Goal: Find specific page/section: Find specific page/section

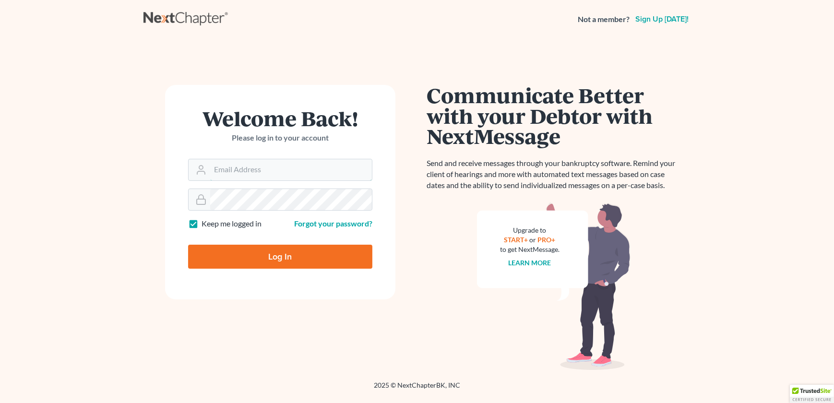
type input "[EMAIL_ADDRESS][DOMAIN_NAME]"
click at [237, 250] on input "Log In" at bounding box center [280, 257] width 184 height 24
type input "Thinking..."
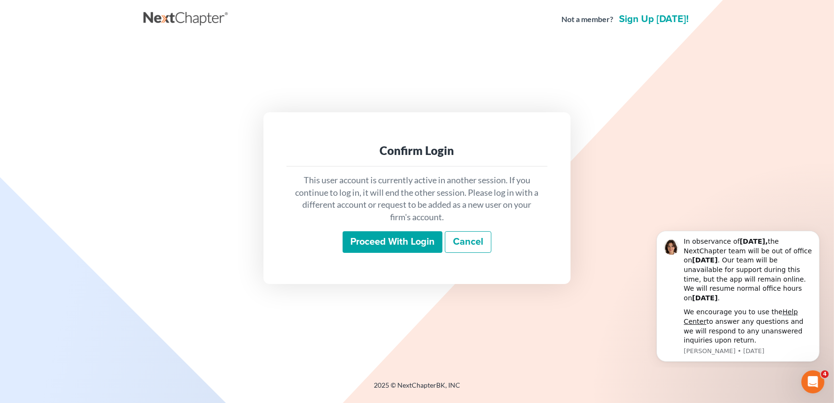
click at [388, 237] on input "Proceed with login" at bounding box center [393, 242] width 100 height 22
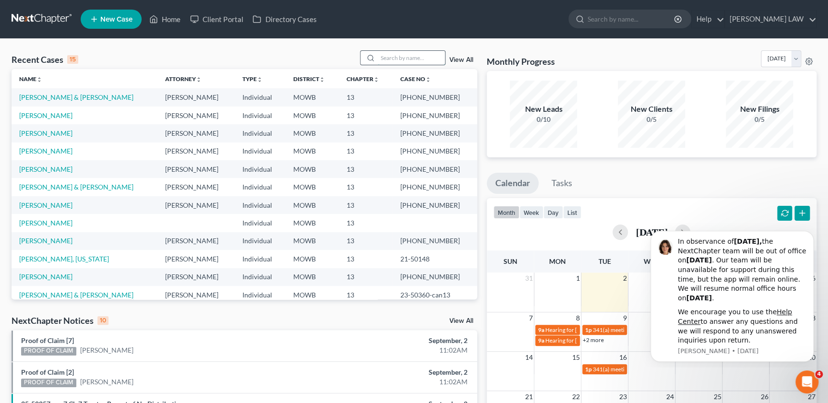
click at [402, 58] on input "search" at bounding box center [411, 58] width 67 height 14
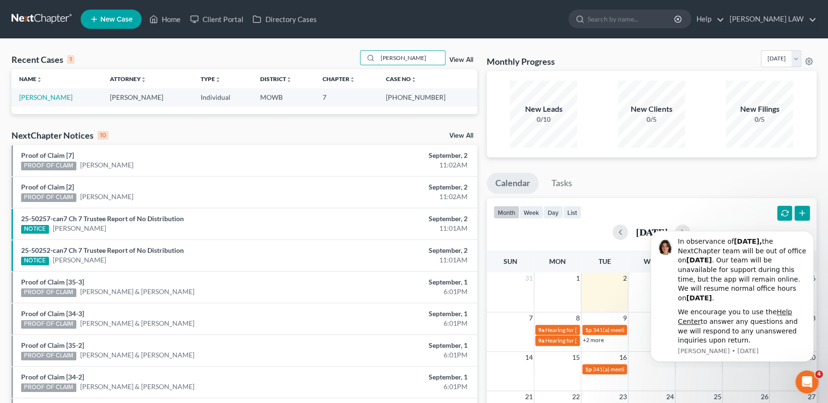
type input "[PERSON_NAME]"
click at [48, 100] on link "[PERSON_NAME]" at bounding box center [45, 97] width 53 height 8
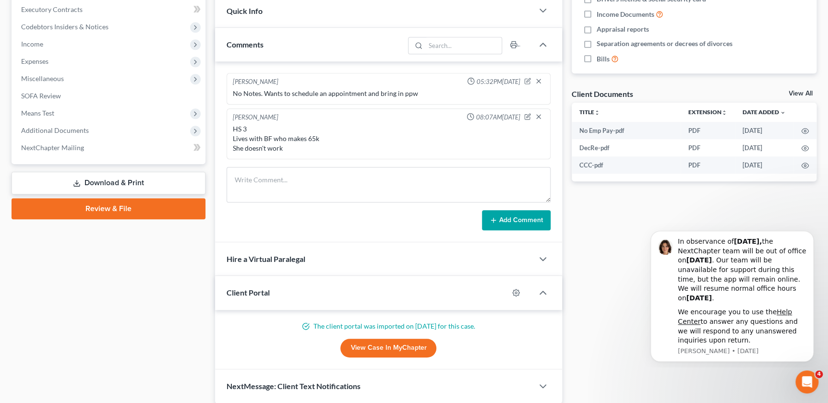
scroll to position [273, 0]
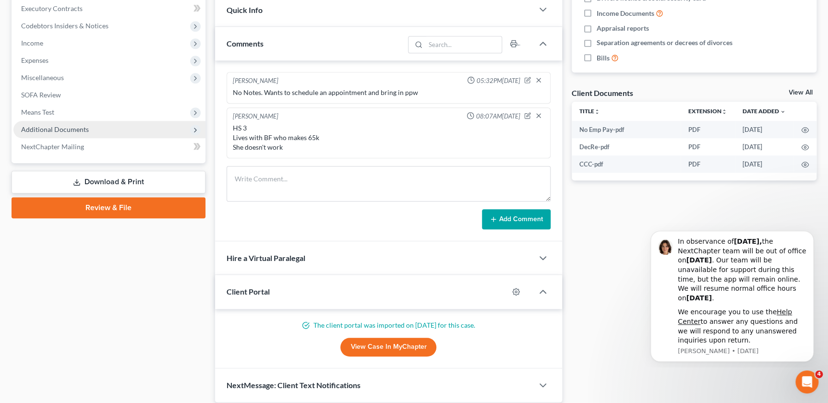
click at [59, 133] on span "Additional Documents" at bounding box center [109, 129] width 192 height 17
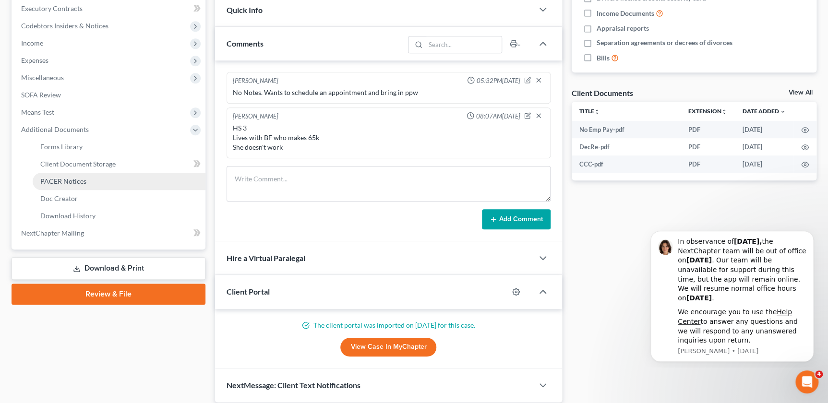
click at [68, 177] on span "PACER Notices" at bounding box center [63, 181] width 46 height 8
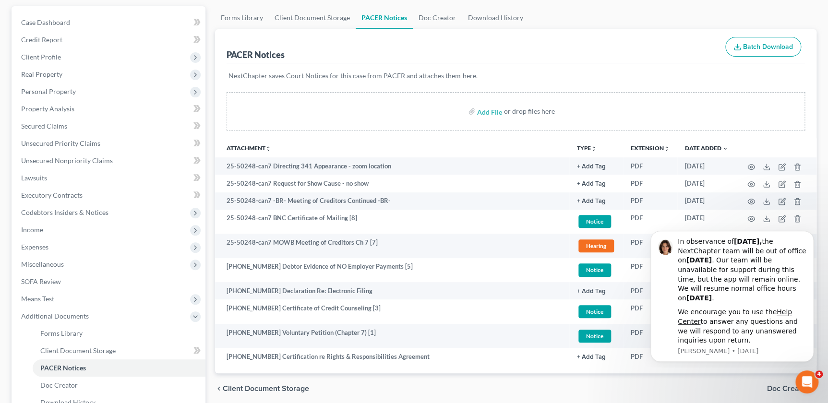
scroll to position [87, 0]
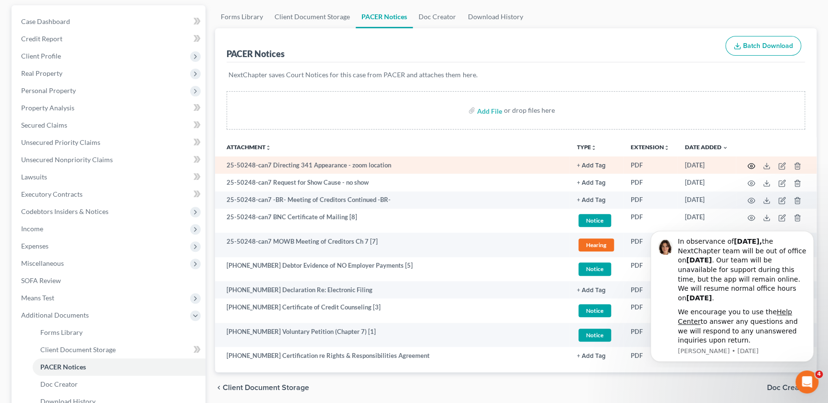
click at [748, 163] on icon "button" at bounding box center [751, 165] width 7 height 5
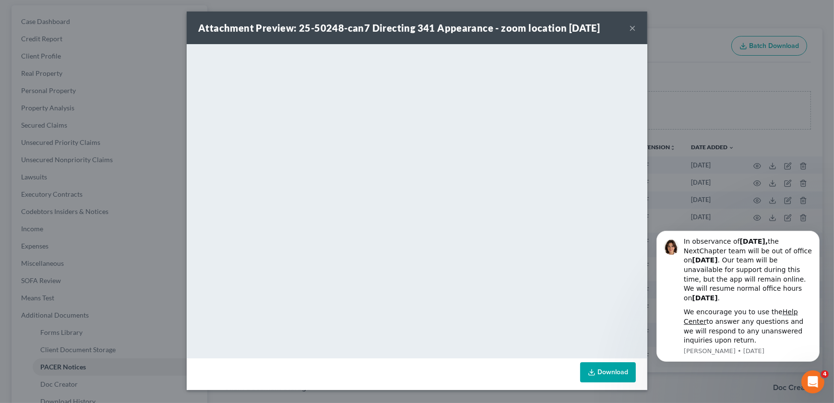
drag, startPoint x: 630, startPoint y: 24, endPoint x: 635, endPoint y: 30, distance: 6.8
click at [630, 25] on button "×" at bounding box center [632, 28] width 7 height 12
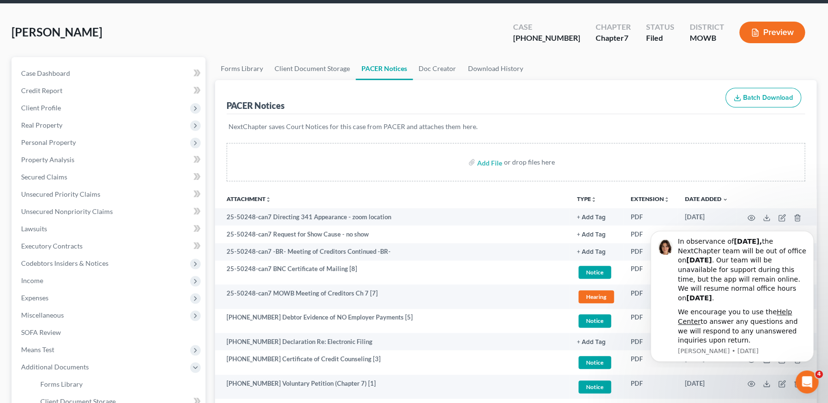
scroll to position [0, 0]
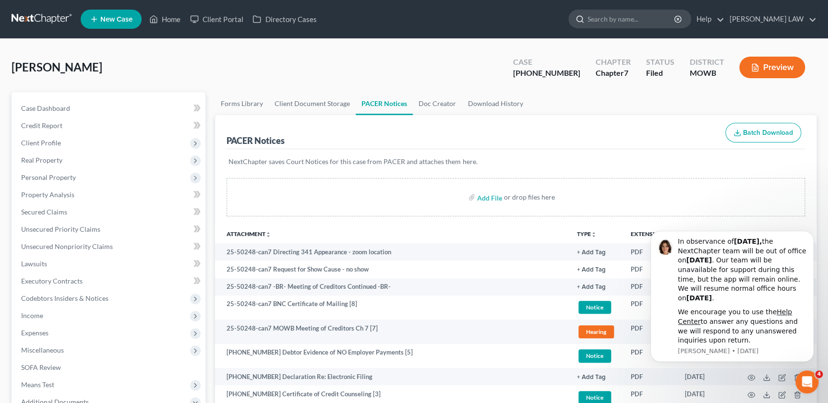
click at [652, 14] on input "search" at bounding box center [631, 19] width 88 height 18
type input "[PERSON_NAME]"
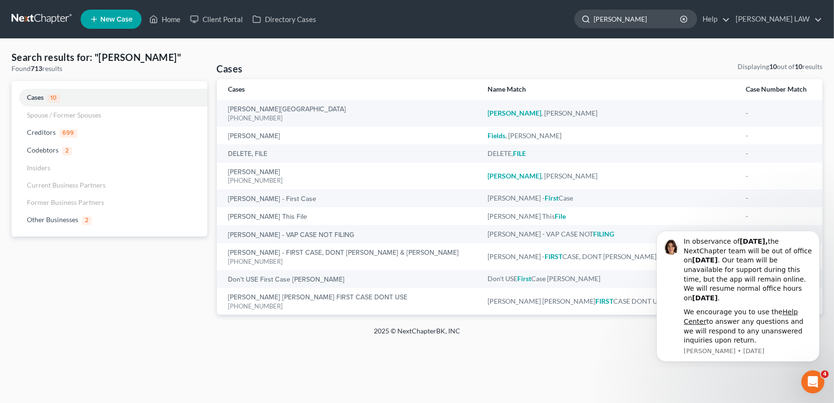
drag, startPoint x: 658, startPoint y: 17, endPoint x: 617, endPoint y: 22, distance: 41.5
click at [617, 22] on div "[PERSON_NAME]" at bounding box center [635, 19] width 123 height 19
type input "[PERSON_NAME]"
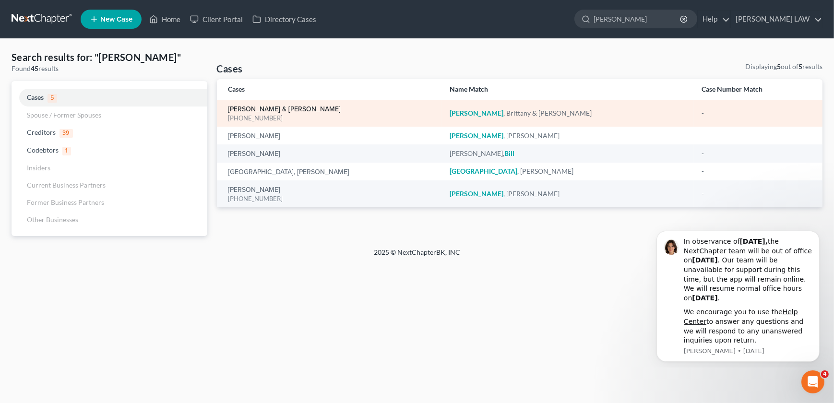
click at [256, 107] on link "[PERSON_NAME] & [PERSON_NAME]" at bounding box center [284, 109] width 113 height 7
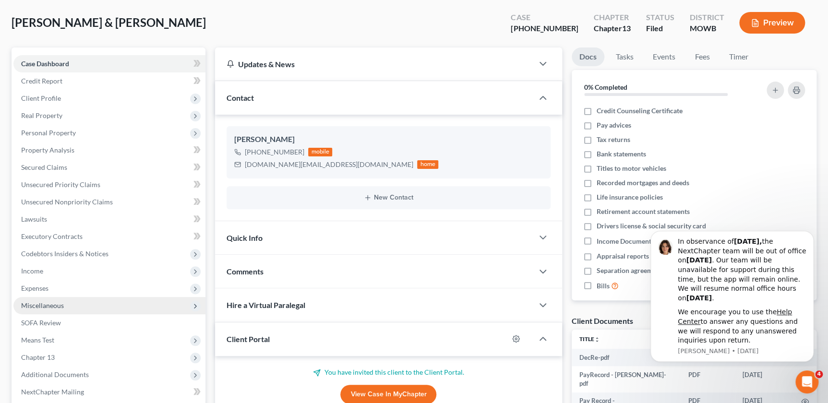
scroll to position [144, 0]
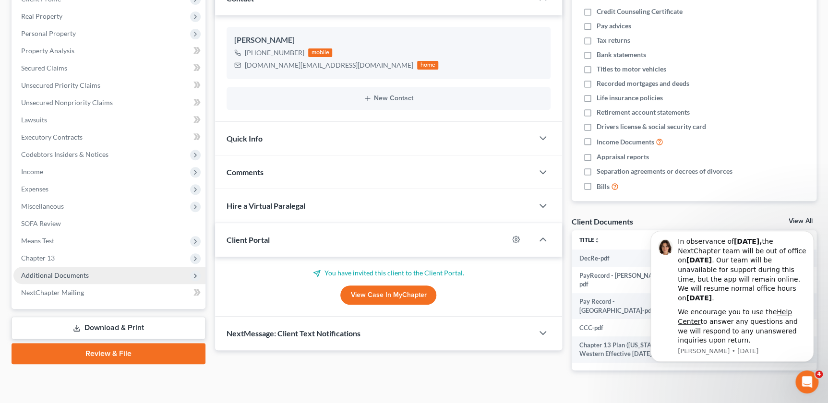
click at [75, 275] on span "Additional Documents" at bounding box center [55, 275] width 68 height 8
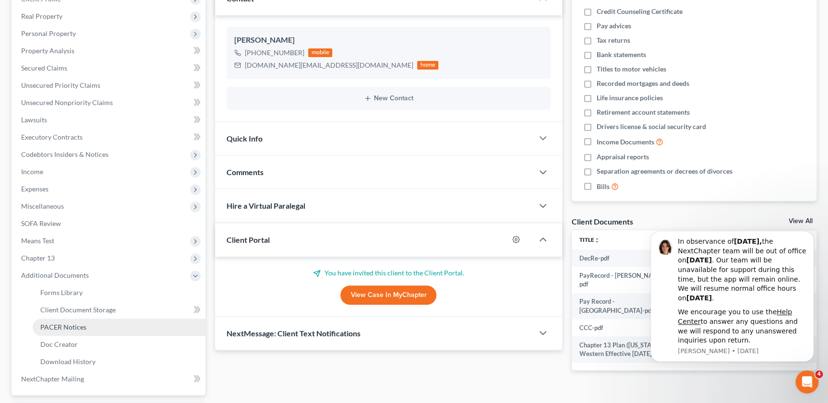
click at [77, 331] on link "PACER Notices" at bounding box center [119, 327] width 173 height 17
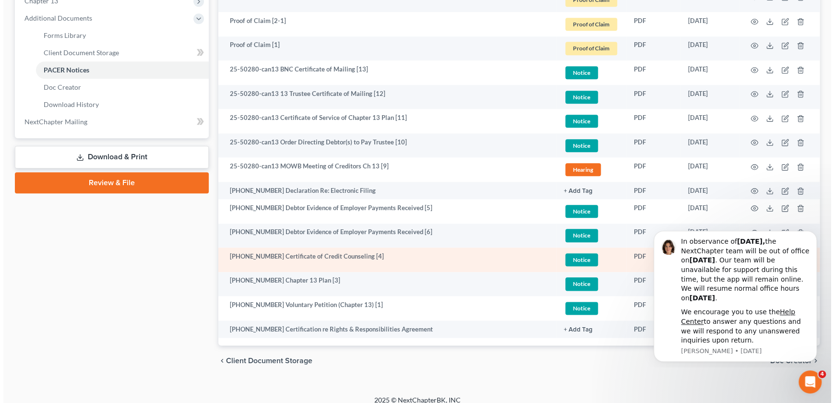
scroll to position [398, 0]
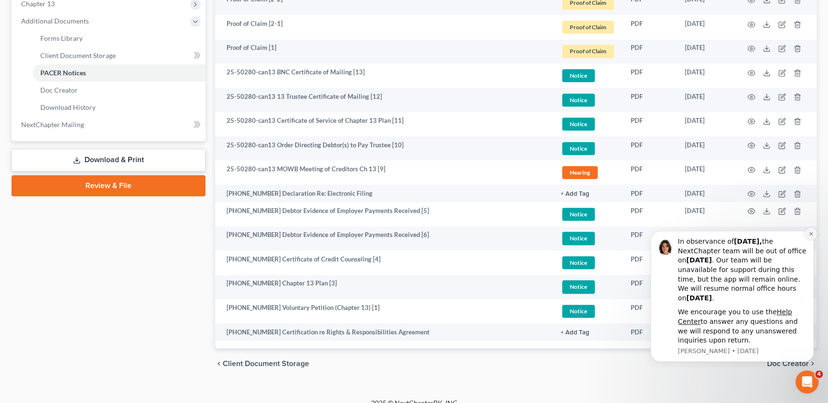
click at [809, 230] on button "Dismiss notification" at bounding box center [810, 233] width 12 height 12
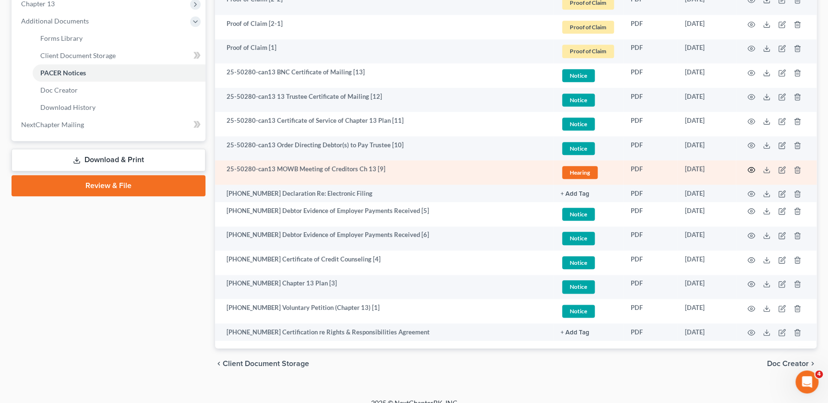
click at [749, 167] on icon "button" at bounding box center [751, 170] width 8 height 8
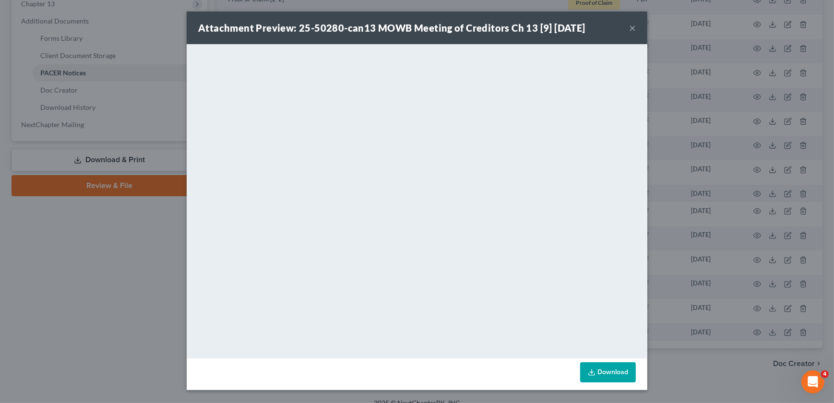
click at [596, 17] on div "Attachment Preview: 25-50280-can13 MOWB Meeting of Creditors Ch 13 [9] [DATE] ×" at bounding box center [417, 28] width 461 height 33
click at [632, 26] on button "×" at bounding box center [632, 28] width 7 height 12
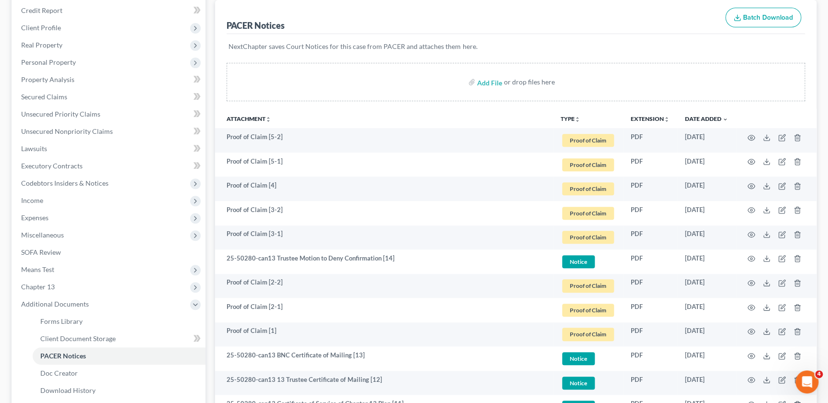
scroll to position [0, 0]
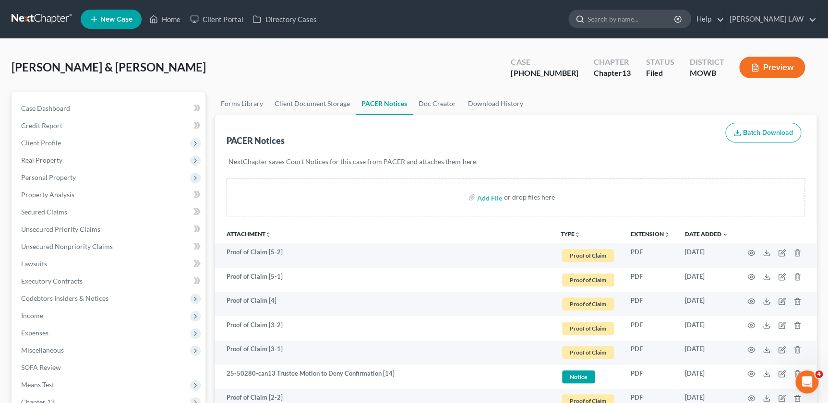
click at [655, 24] on input "search" at bounding box center [631, 19] width 88 height 18
drag, startPoint x: 218, startPoint y: 18, endPoint x: 278, endPoint y: 37, distance: 63.0
click at [219, 18] on link "Client Portal" at bounding box center [216, 19] width 62 height 17
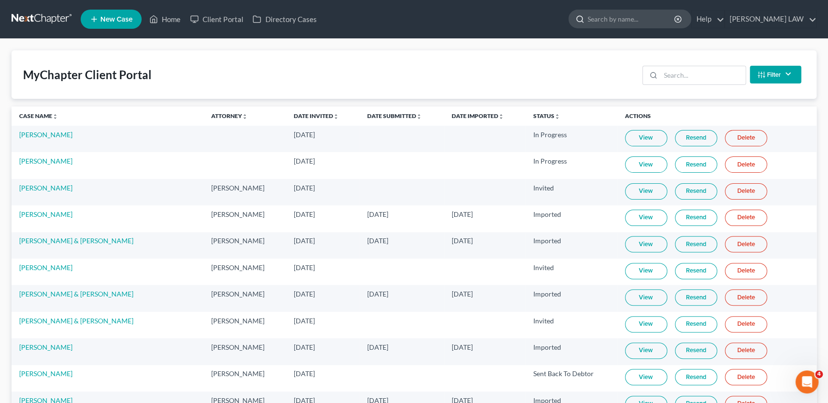
click at [654, 21] on input "search" at bounding box center [631, 19] width 88 height 18
type input "[PERSON_NAME]"
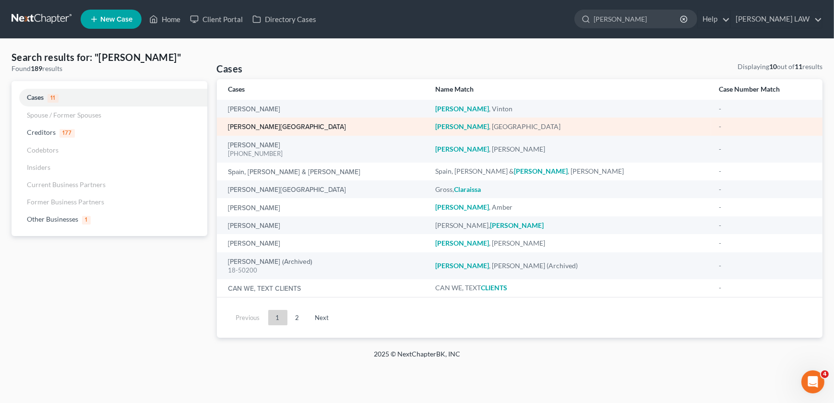
click at [239, 129] on link "[PERSON_NAME][GEOGRAPHIC_DATA]" at bounding box center [287, 127] width 118 height 7
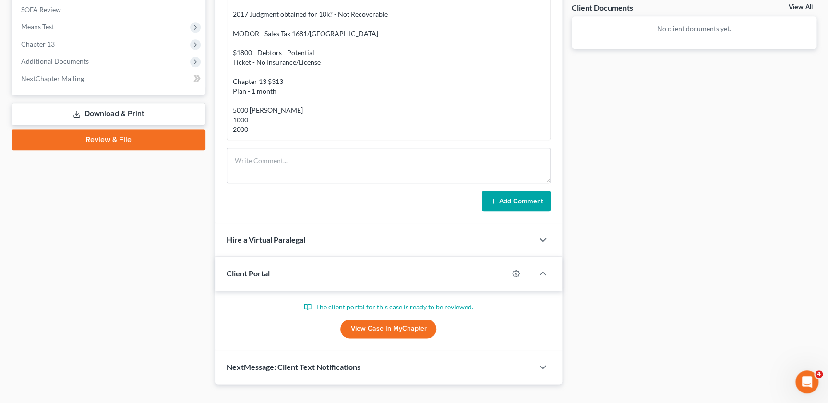
scroll to position [360, 0]
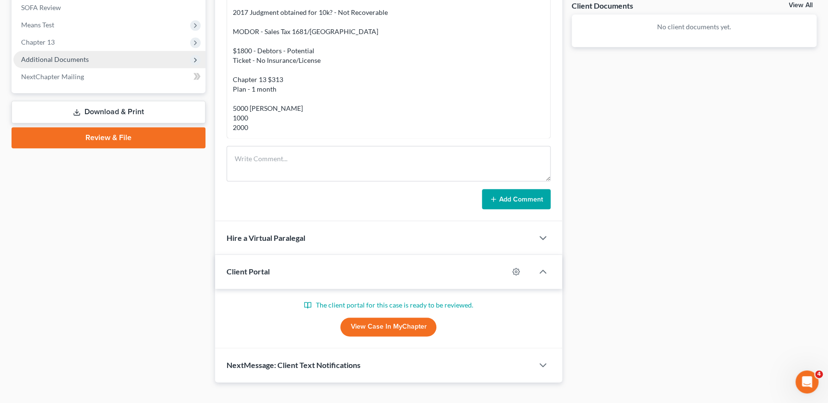
click at [47, 57] on span "Additional Documents" at bounding box center [55, 59] width 68 height 8
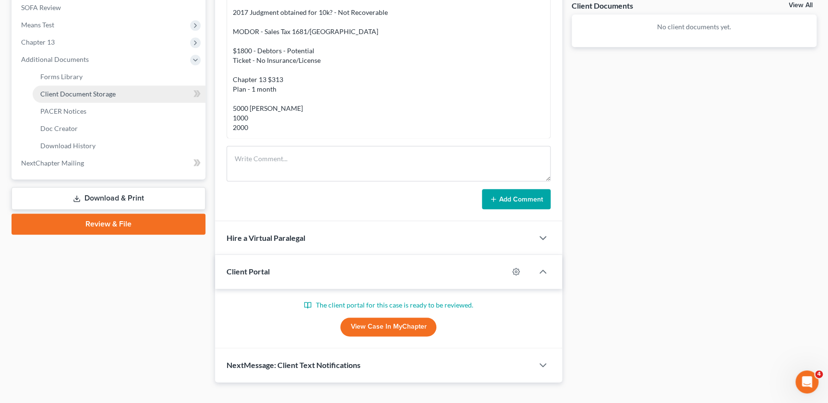
click at [70, 95] on span "Client Document Storage" at bounding box center [77, 94] width 75 height 8
